Goal: Navigation & Orientation: Find specific page/section

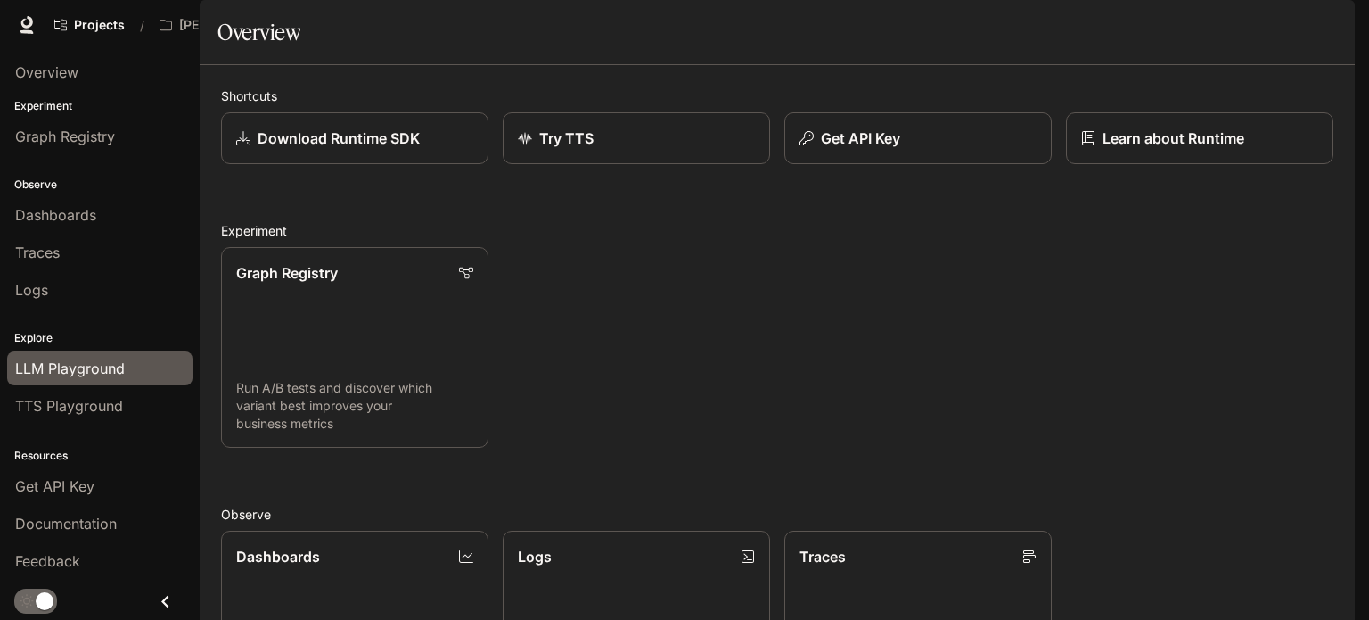
click at [53, 360] on span "LLM Playground" at bounding box center [70, 367] width 110 height 21
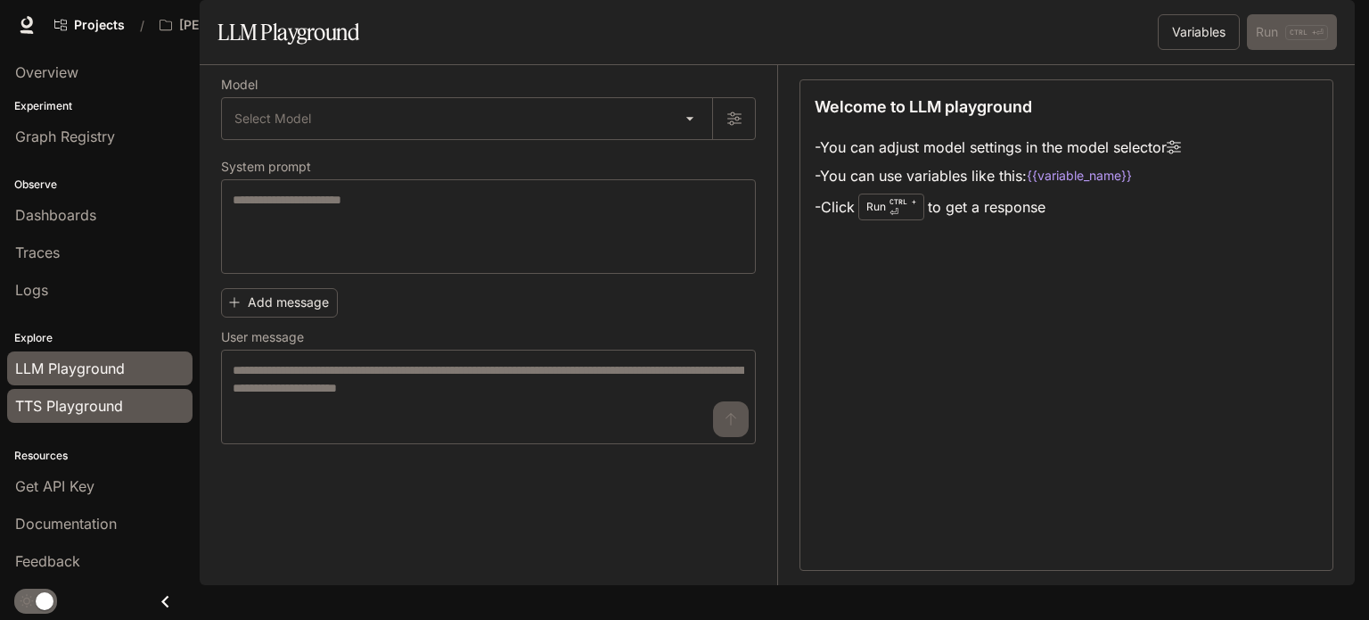
click at [55, 390] on link "TTS Playground" at bounding box center [99, 406] width 185 height 34
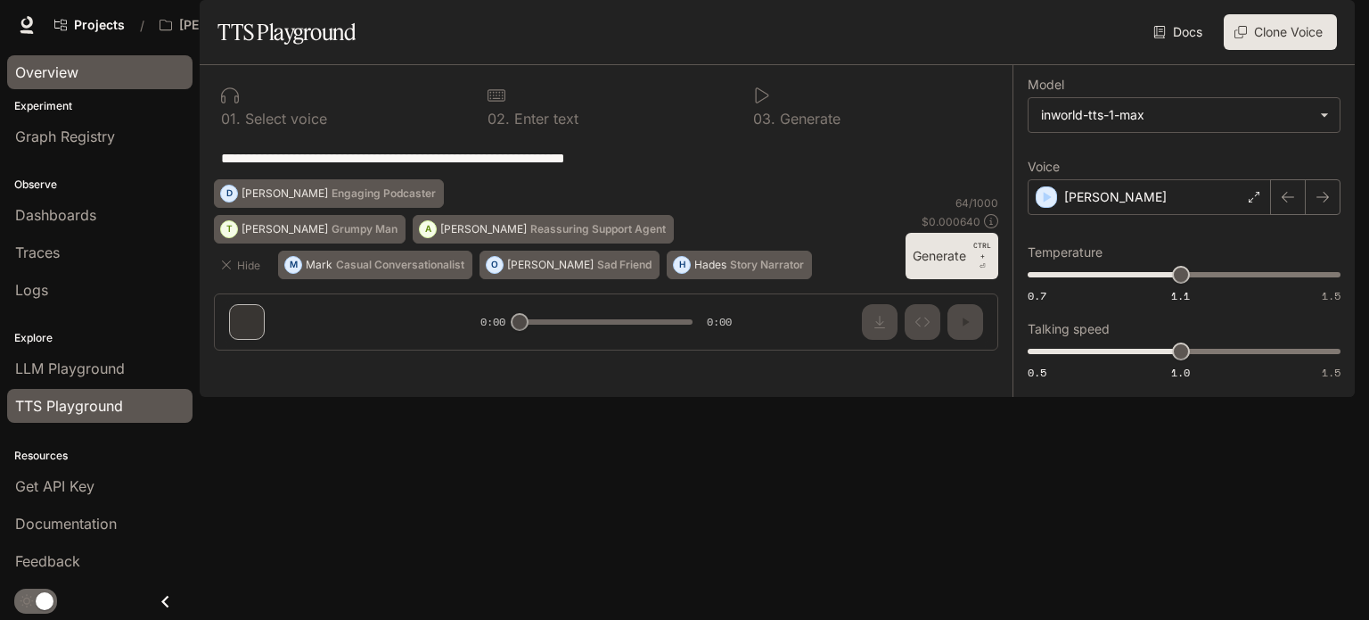
click at [68, 78] on span "Overview" at bounding box center [46, 72] width 63 height 21
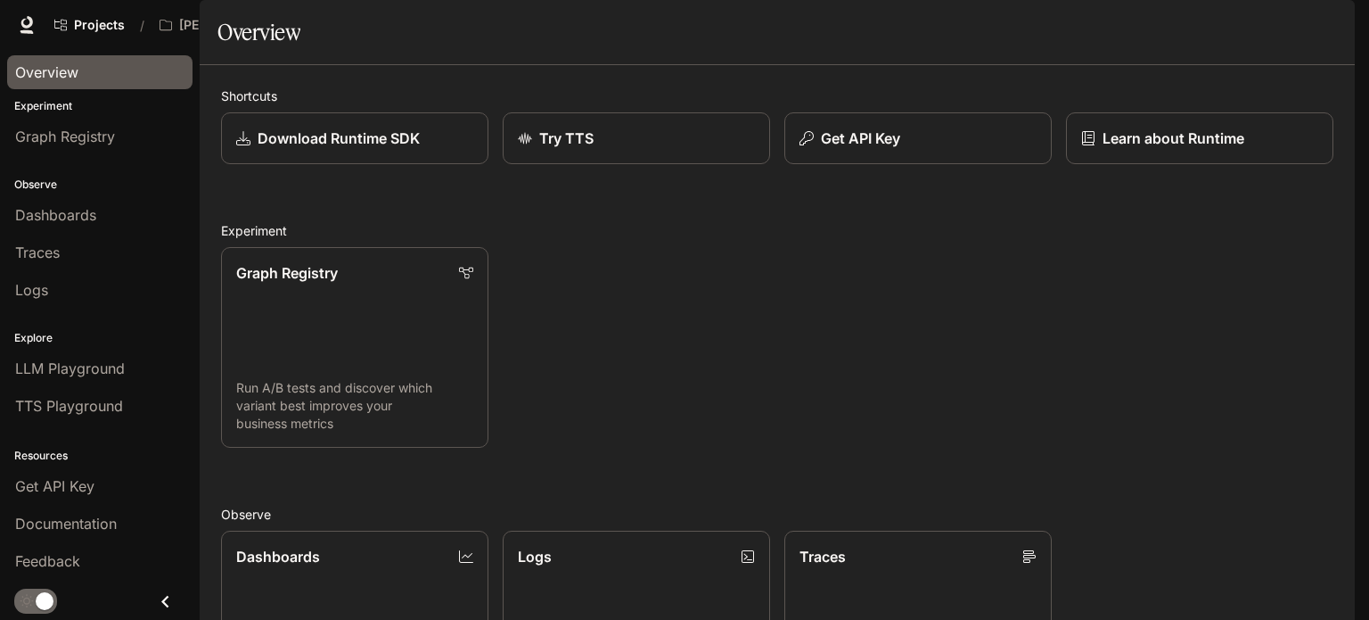
click at [1117, 23] on span "Portal" at bounding box center [1102, 25] width 37 height 22
click at [1006, 23] on span "Character Studio" at bounding box center [1013, 25] width 99 height 22
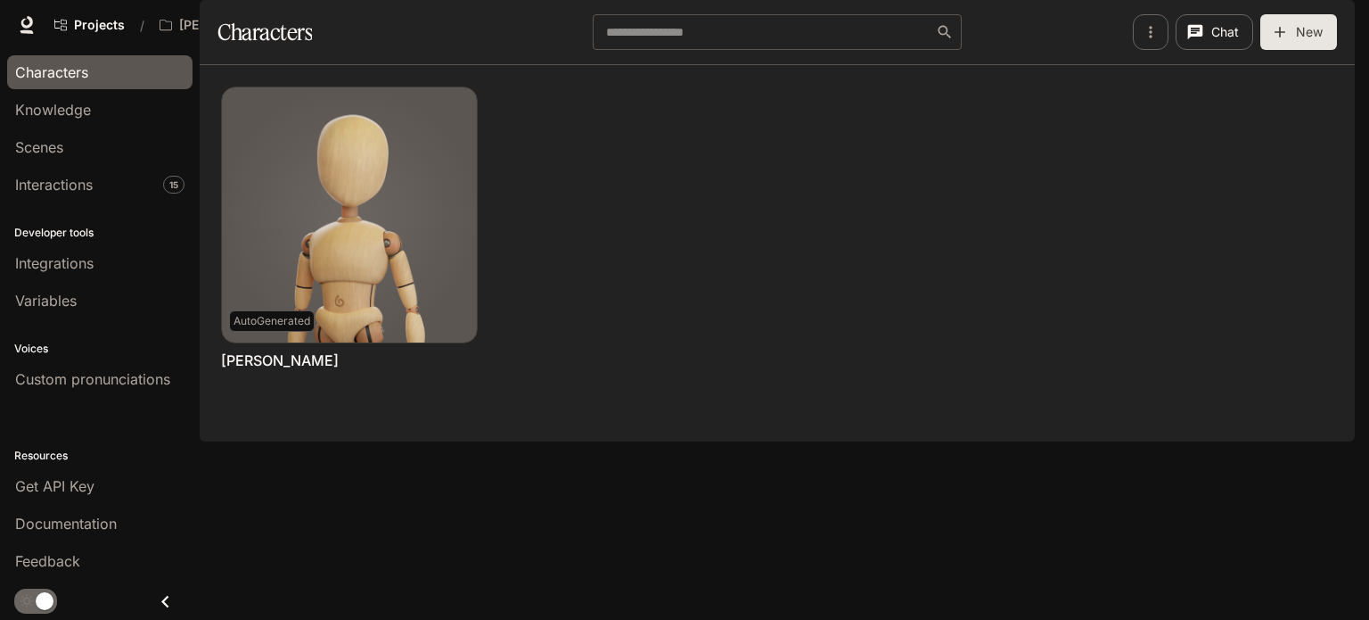
click at [1328, 18] on icon "button" at bounding box center [1330, 25] width 14 height 14
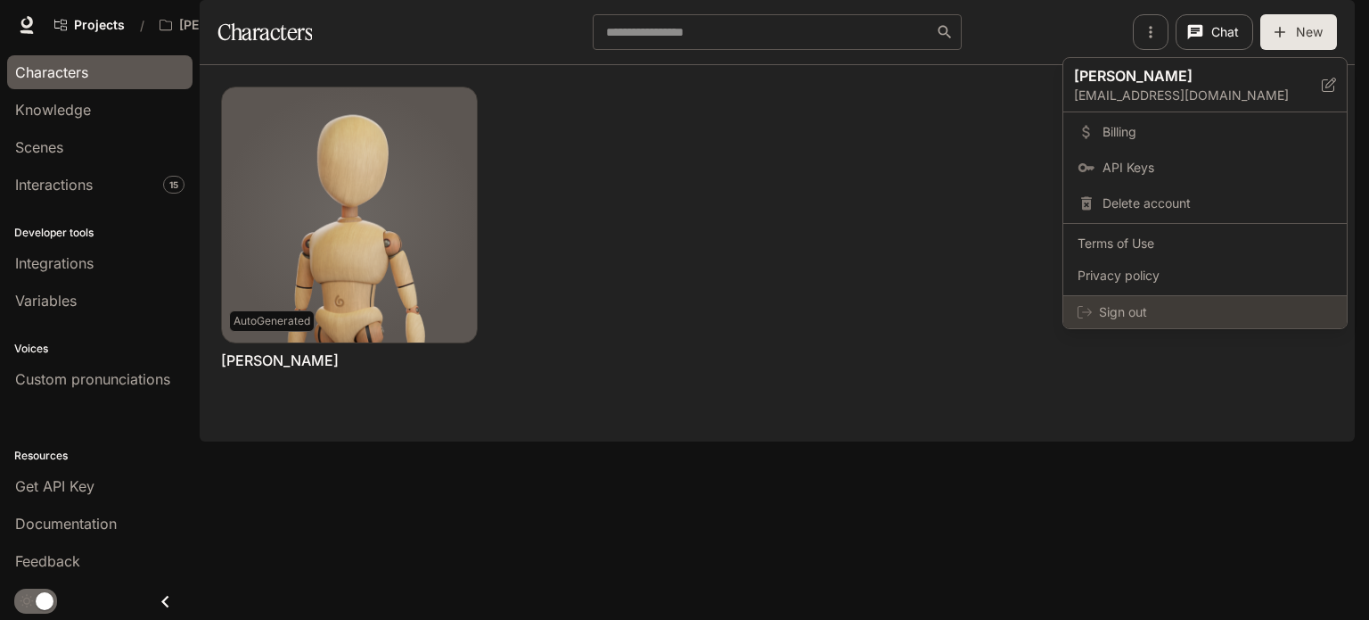
click at [1116, 308] on span "Sign out" at bounding box center [1216, 312] width 234 height 18
